Goal: Task Accomplishment & Management: Use online tool/utility

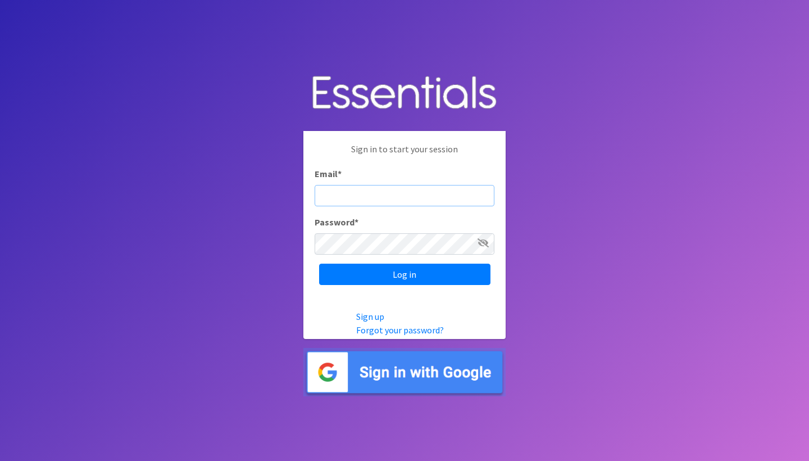
type input "[PERSON_NAME][EMAIL_ADDRESS][DOMAIN_NAME]"
click at [405, 274] on input "Log in" at bounding box center [404, 274] width 171 height 21
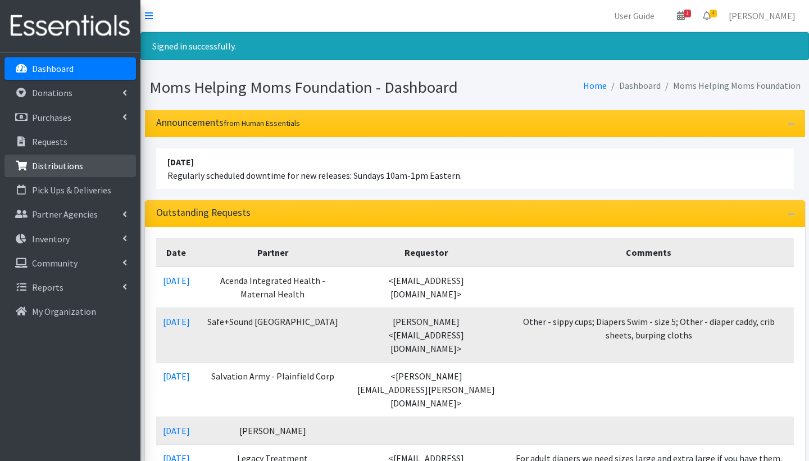
click at [57, 168] on p "Distributions" at bounding box center [57, 165] width 51 height 11
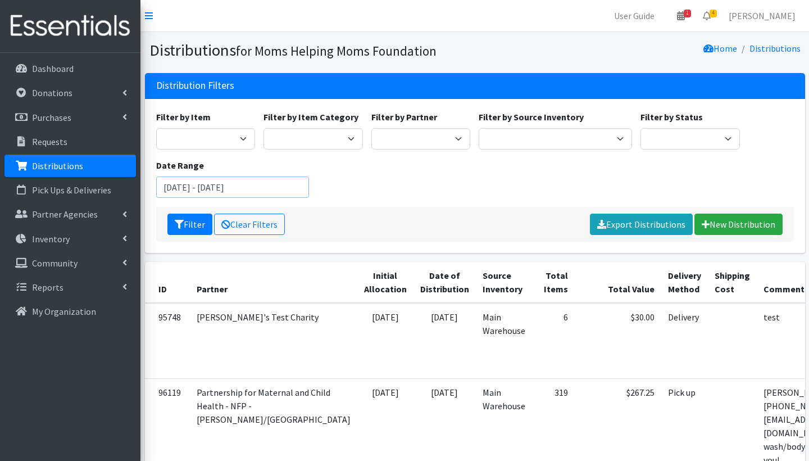
click at [194, 189] on input "July 4, 2025 - October 4, 2025" at bounding box center [232, 186] width 153 height 21
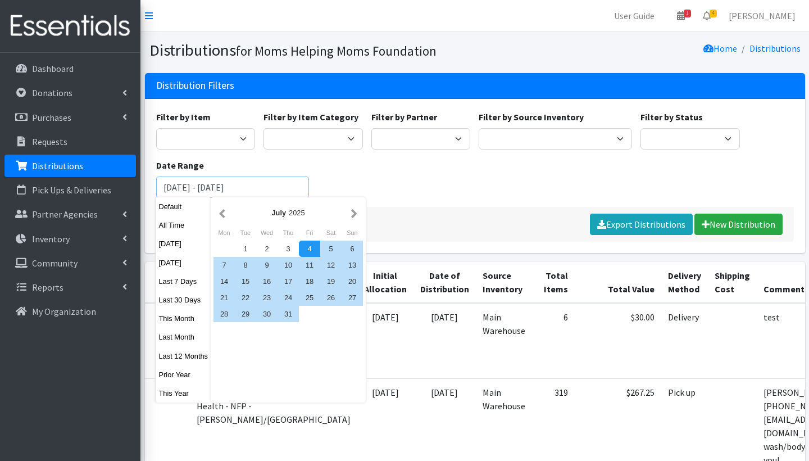
drag, startPoint x: 186, startPoint y: 186, endPoint x: 155, endPoint y: 184, distance: 31.5
click at [155, 184] on div "Date Range July 4, 2025 - October 4, 2025" at bounding box center [233, 177] width 162 height 39
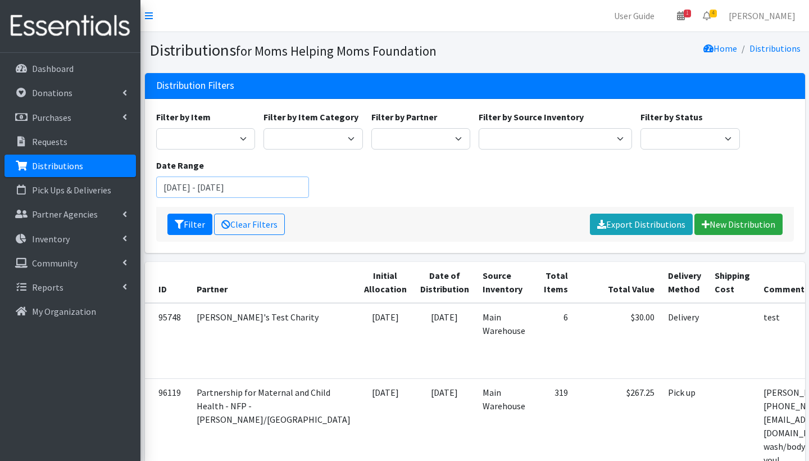
type input "September 1, 2024 - August 31, 2025"
click at [360, 183] on div "Filter by Item Activity Mat Adult Briefs (Large/X-Large) Adult Briefs (Medium/L…" at bounding box center [475, 158] width 646 height 97
select select "4278"
click at [191, 220] on button "Filter" at bounding box center [189, 224] width 45 height 21
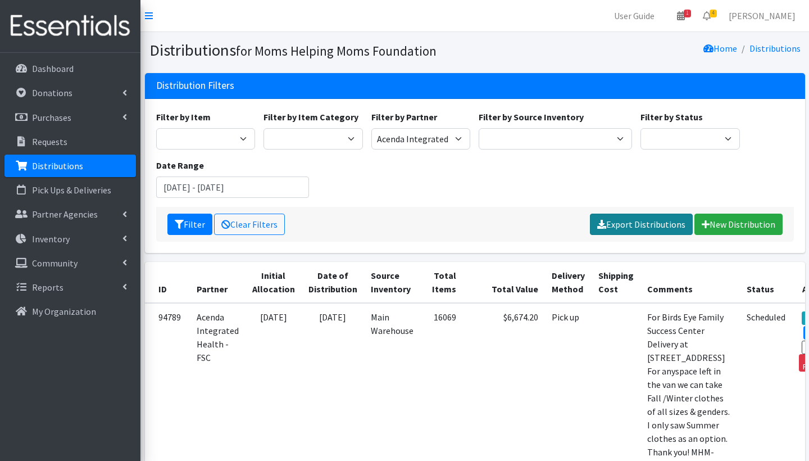
click at [674, 221] on link "Export Distributions" at bounding box center [641, 224] width 103 height 21
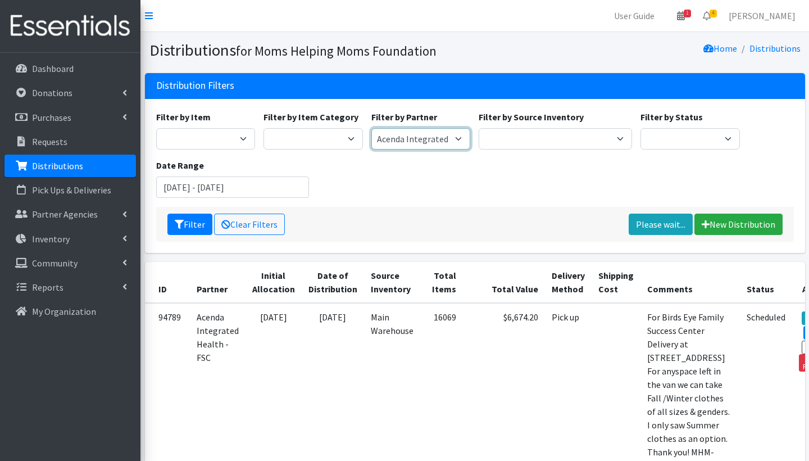
select select "1685"
click at [184, 226] on button "Filter" at bounding box center [189, 224] width 45 height 21
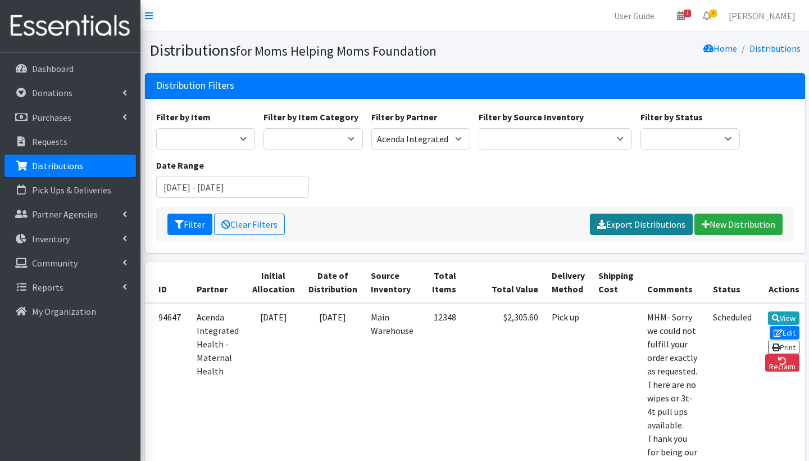
click at [637, 224] on link "Export Distributions" at bounding box center [641, 224] width 103 height 21
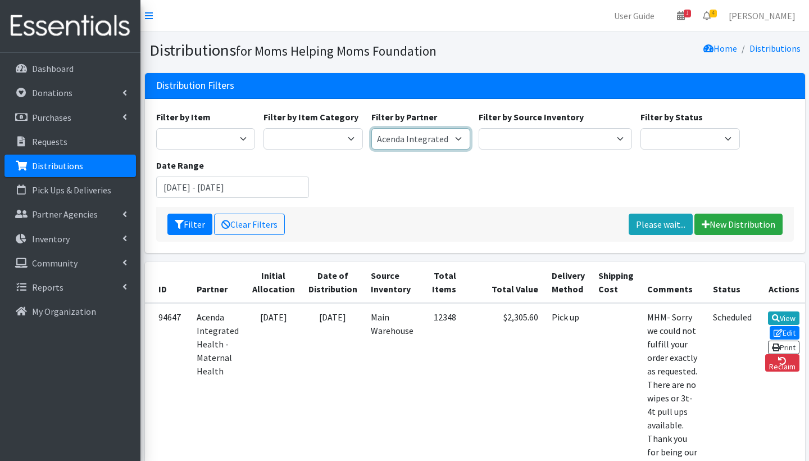
select select "5883"
click at [189, 228] on button "Filter" at bounding box center [189, 224] width 45 height 21
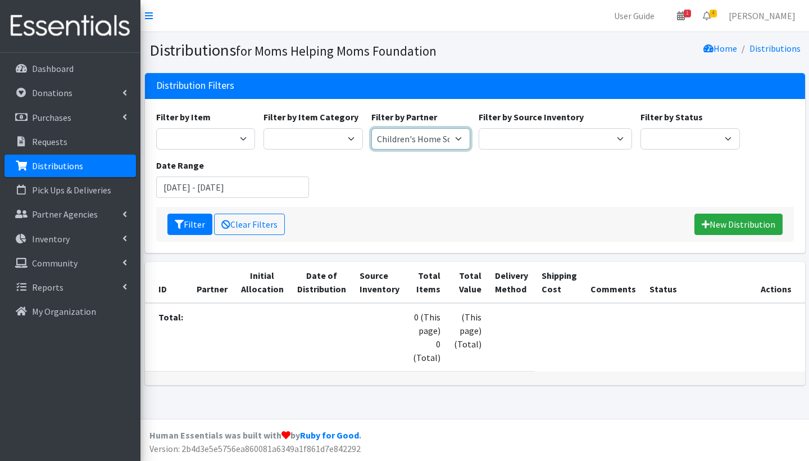
select select "1709"
click at [198, 229] on button "Filter" at bounding box center [189, 224] width 45 height 21
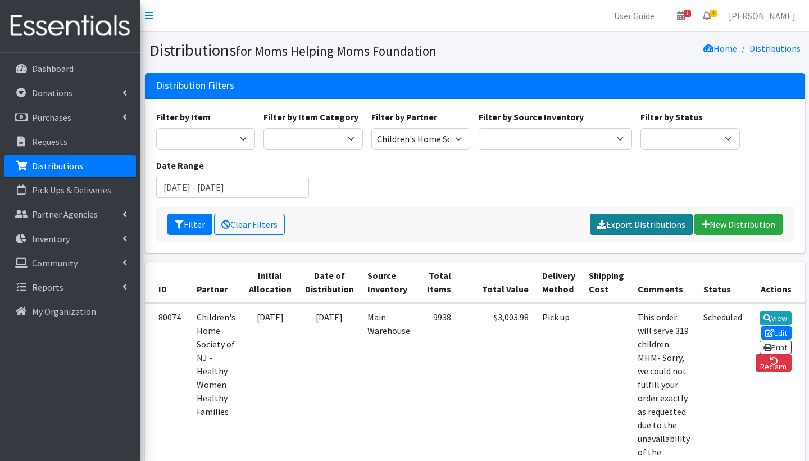
click at [635, 230] on link "Export Distributions" at bounding box center [641, 224] width 103 height 21
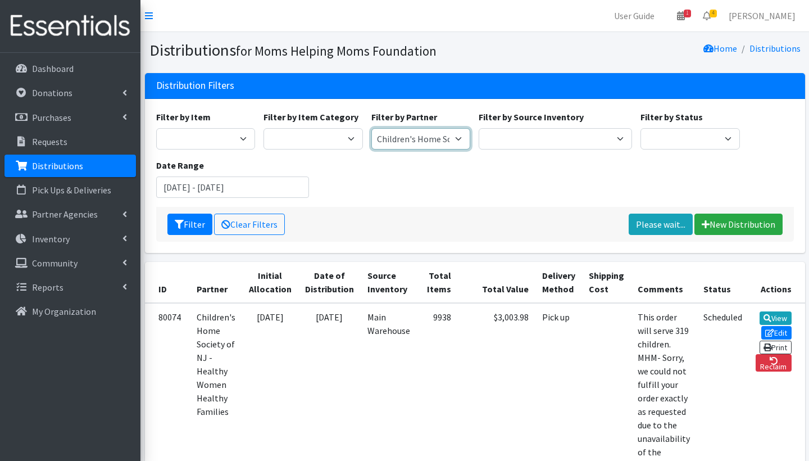
select select "1689"
click at [185, 226] on button "Filter" at bounding box center [189, 224] width 45 height 21
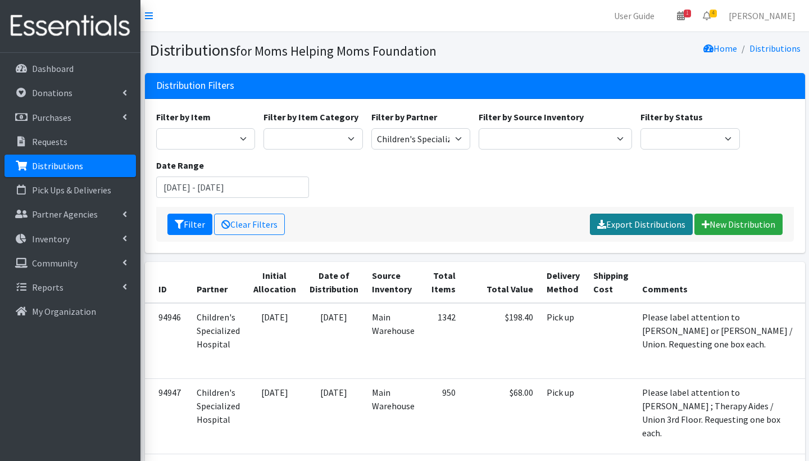
click at [638, 223] on link "Export Distributions" at bounding box center [641, 224] width 103 height 21
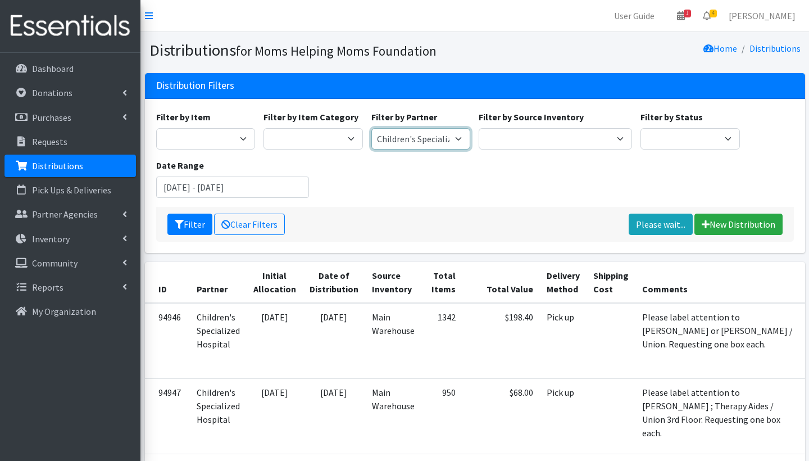
select select "4508"
click at [199, 226] on button "Filter" at bounding box center [189, 224] width 45 height 21
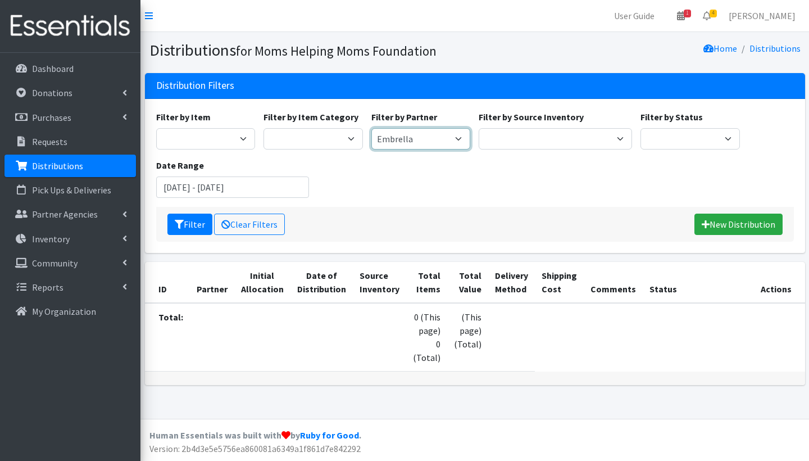
select select "1783"
click at [187, 219] on button "Filter" at bounding box center [189, 224] width 45 height 21
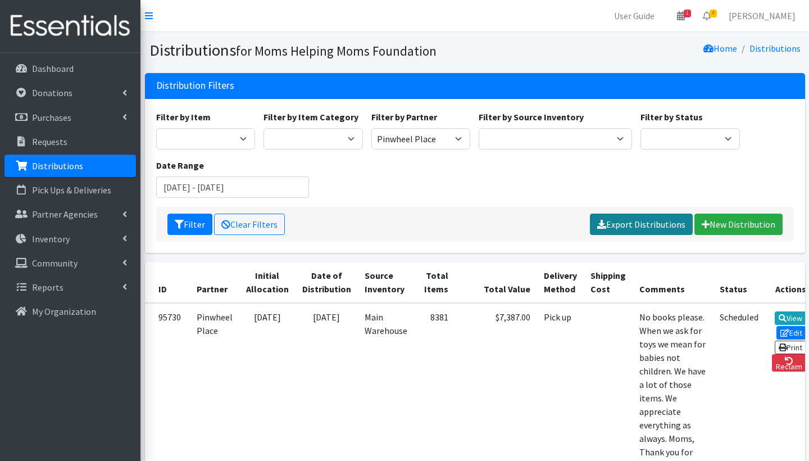
click at [628, 223] on link "Export Distributions" at bounding box center [641, 224] width 103 height 21
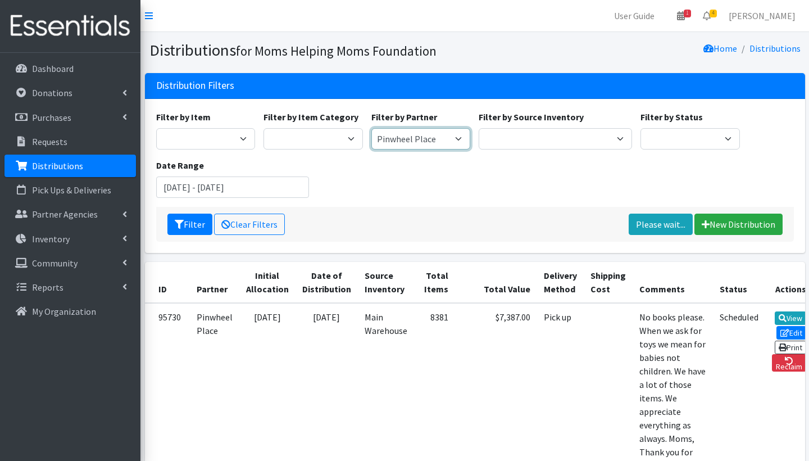
select select "625"
click at [193, 225] on button "Filter" at bounding box center [189, 224] width 45 height 21
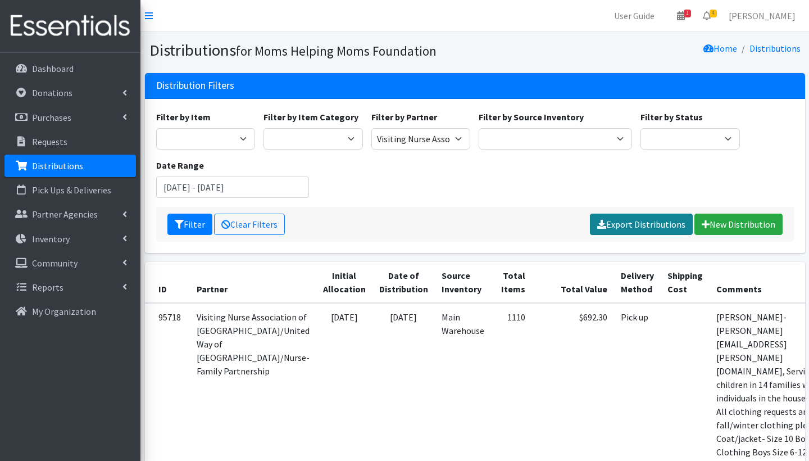
click at [659, 224] on link "Export Distributions" at bounding box center [641, 224] width 103 height 21
